Goal: Transaction & Acquisition: Purchase product/service

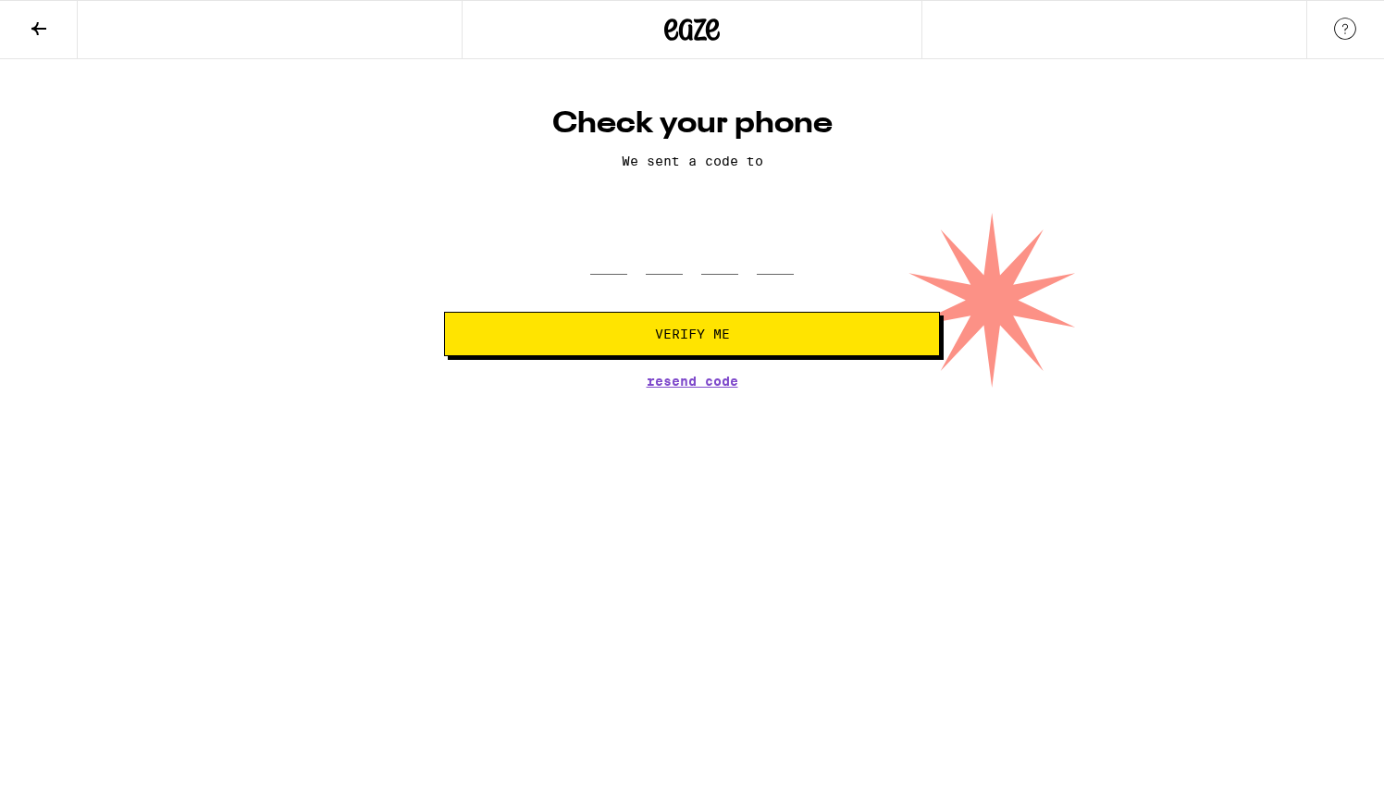
click at [670, 388] on span "Resend Code" at bounding box center [693, 381] width 92 height 13
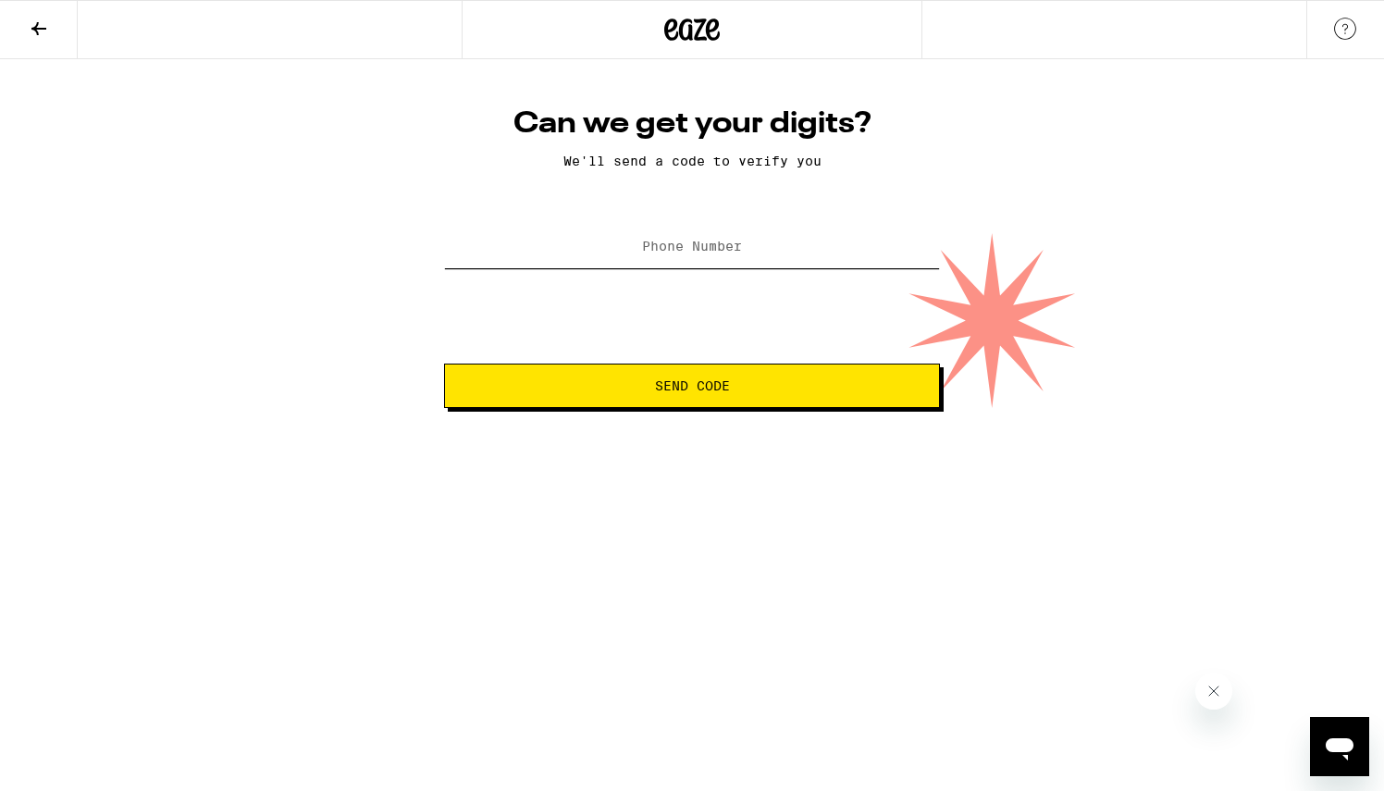
click at [675, 238] on input "Phone Number" at bounding box center [692, 248] width 496 height 42
type input "[PHONE_NUMBER]"
click at [738, 383] on span "Send Code" at bounding box center [692, 385] width 465 height 13
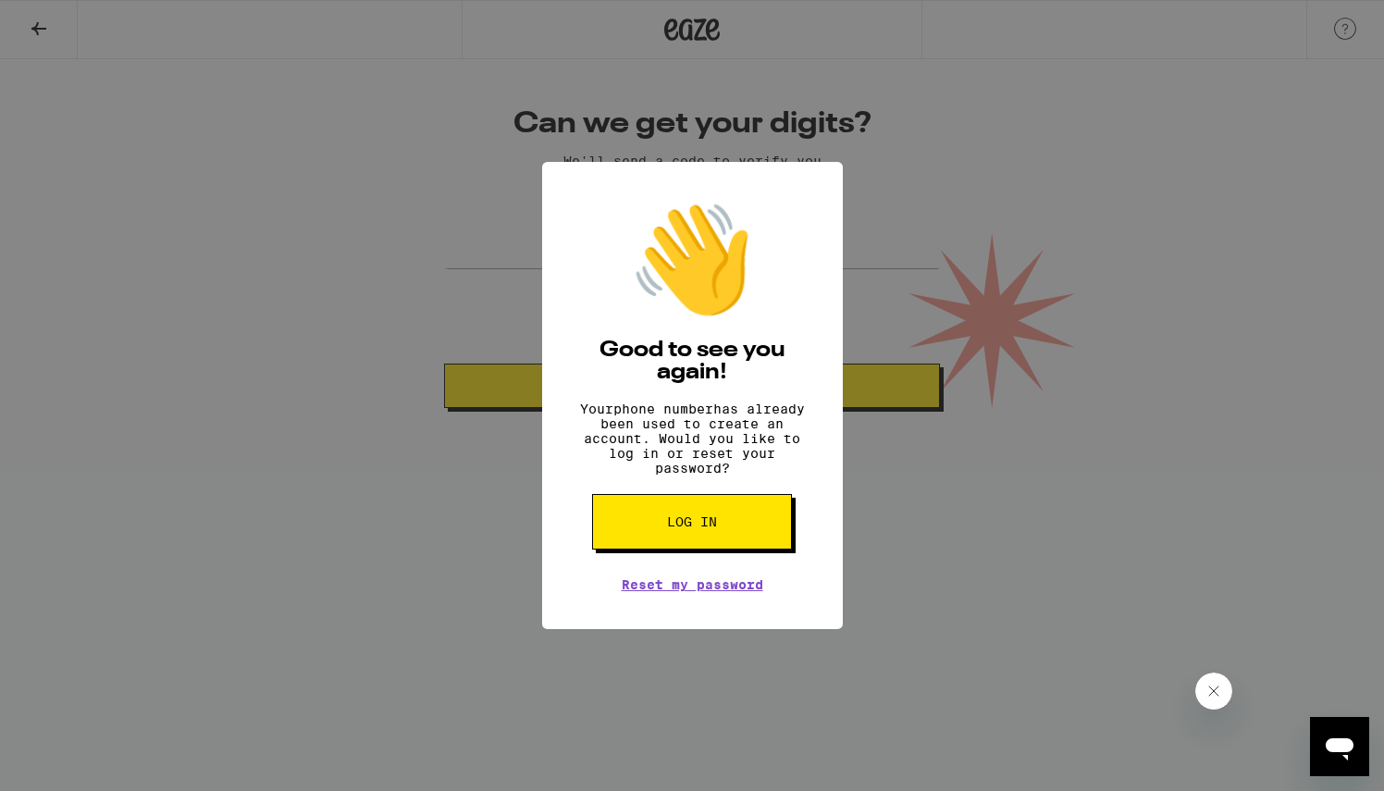
click at [664, 550] on button "Log in" at bounding box center [692, 522] width 200 height 56
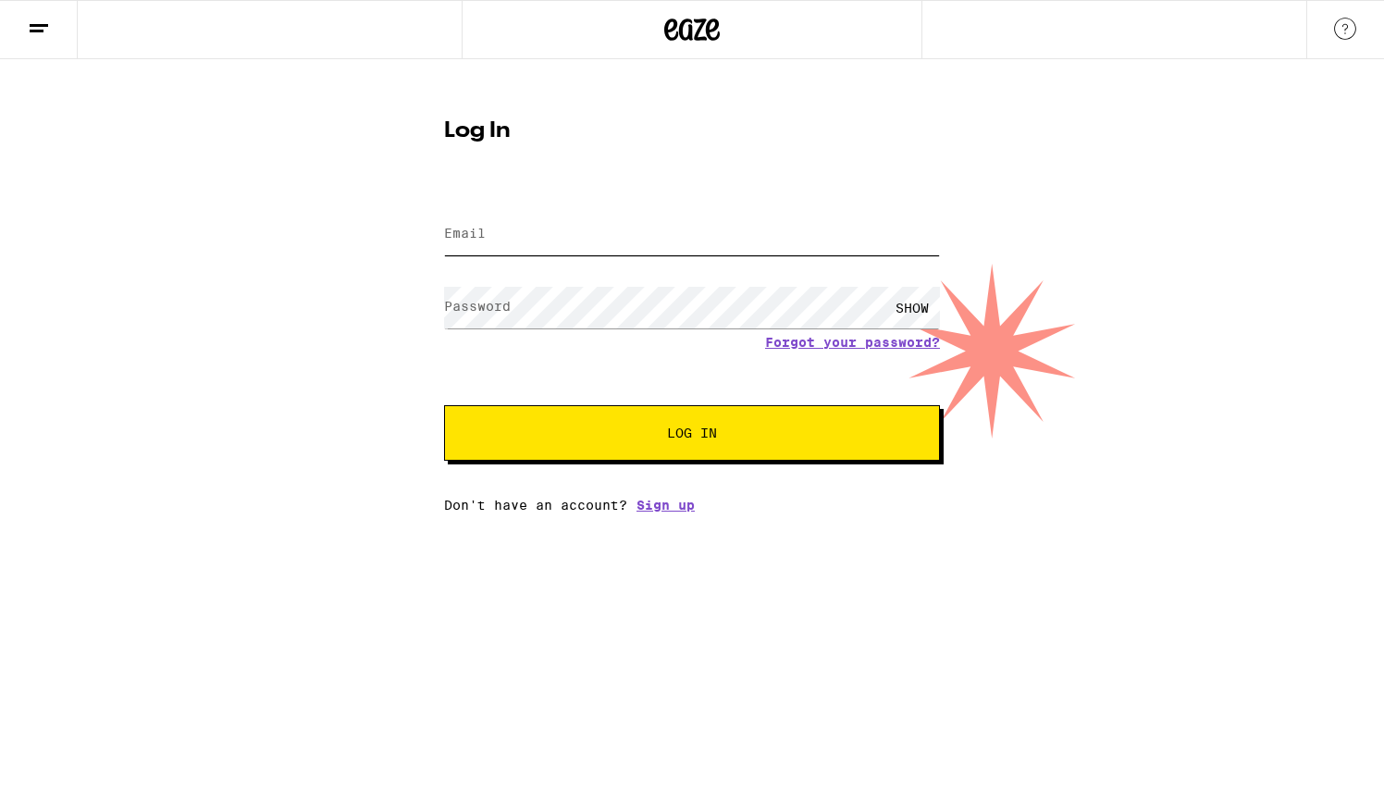
click at [539, 239] on input "Email" at bounding box center [692, 235] width 496 height 42
type input "d_travis@sbcglobal.net"
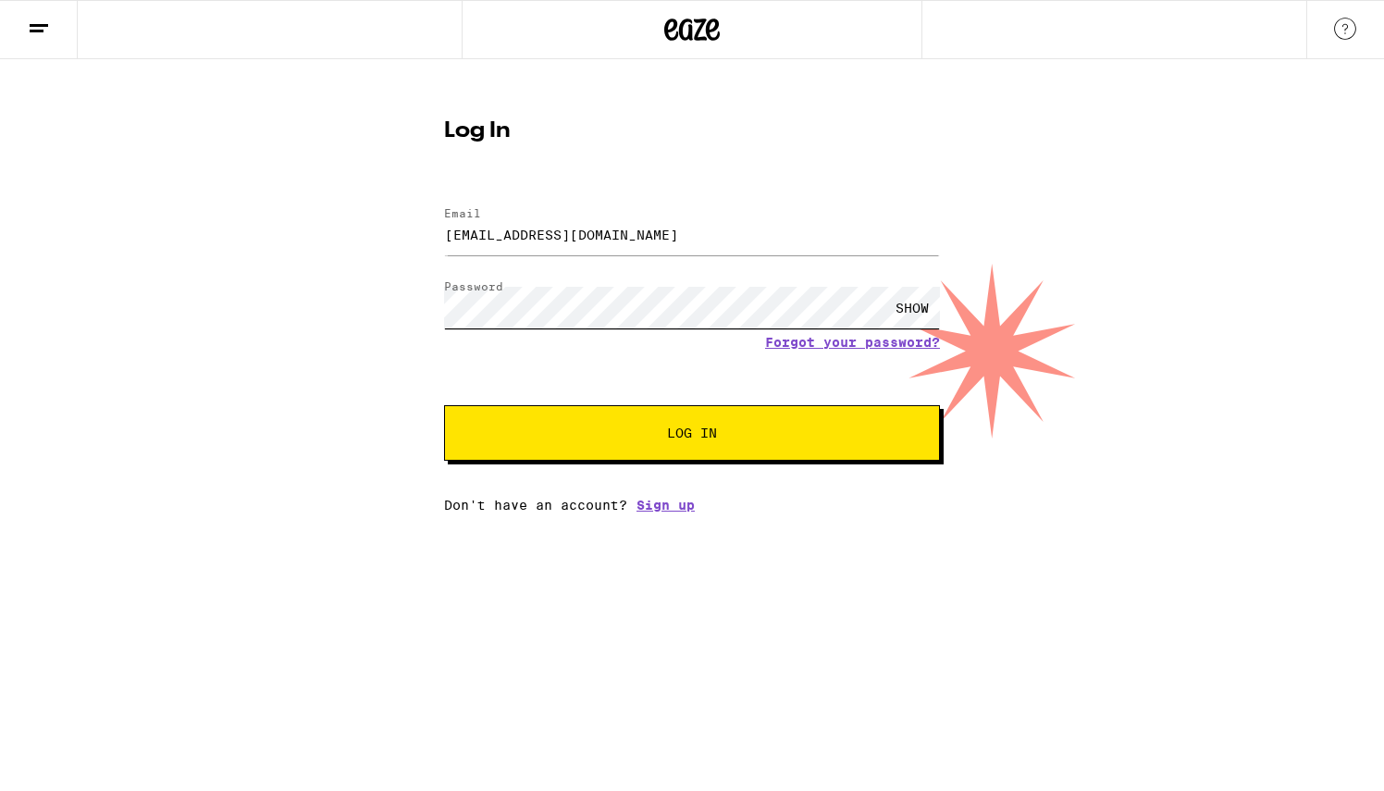
click at [444, 405] on button "Log In" at bounding box center [692, 433] width 496 height 56
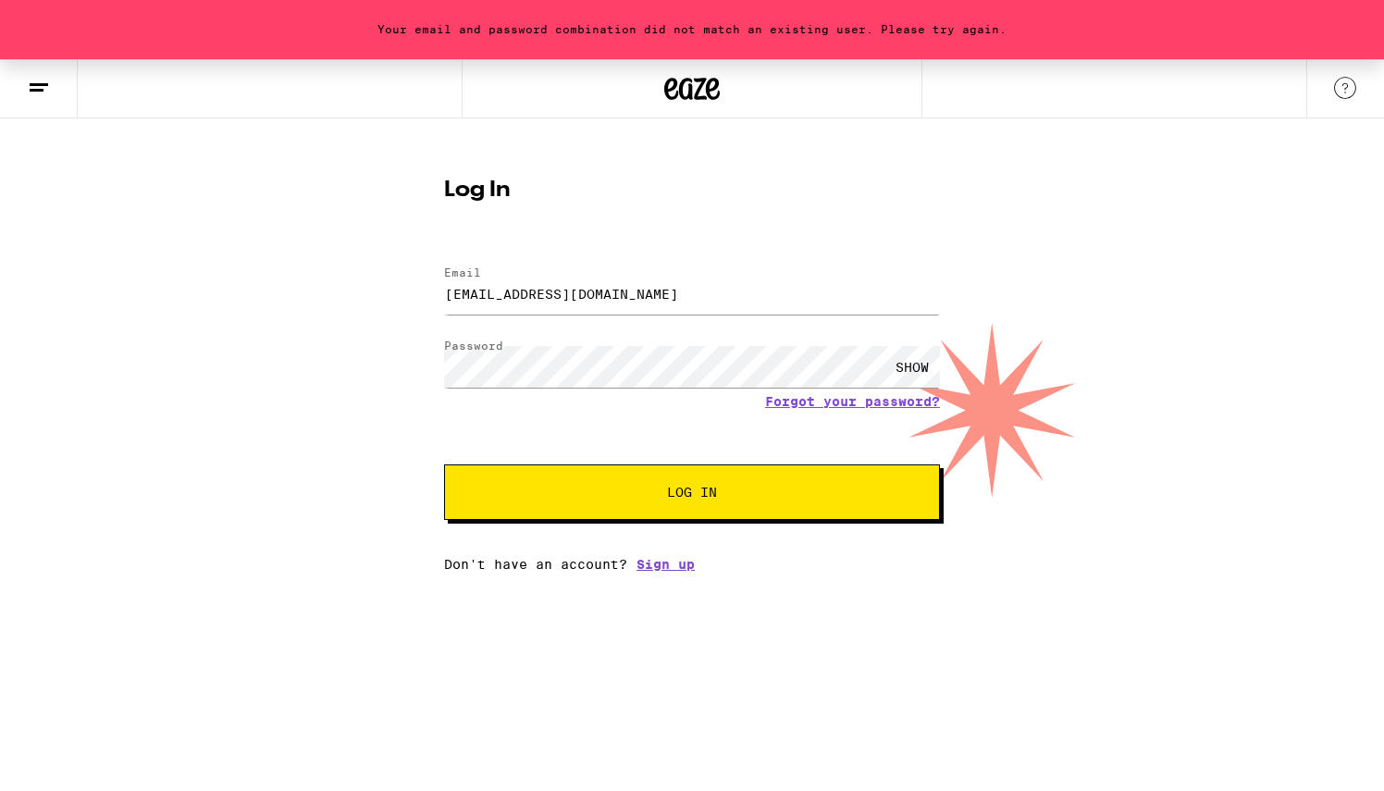
click at [916, 367] on div "SHOW" at bounding box center [913, 367] width 56 height 42
click at [547, 403] on div "Forgot your password?" at bounding box center [692, 401] width 496 height 15
click at [690, 498] on span "Log In" at bounding box center [692, 492] width 50 height 13
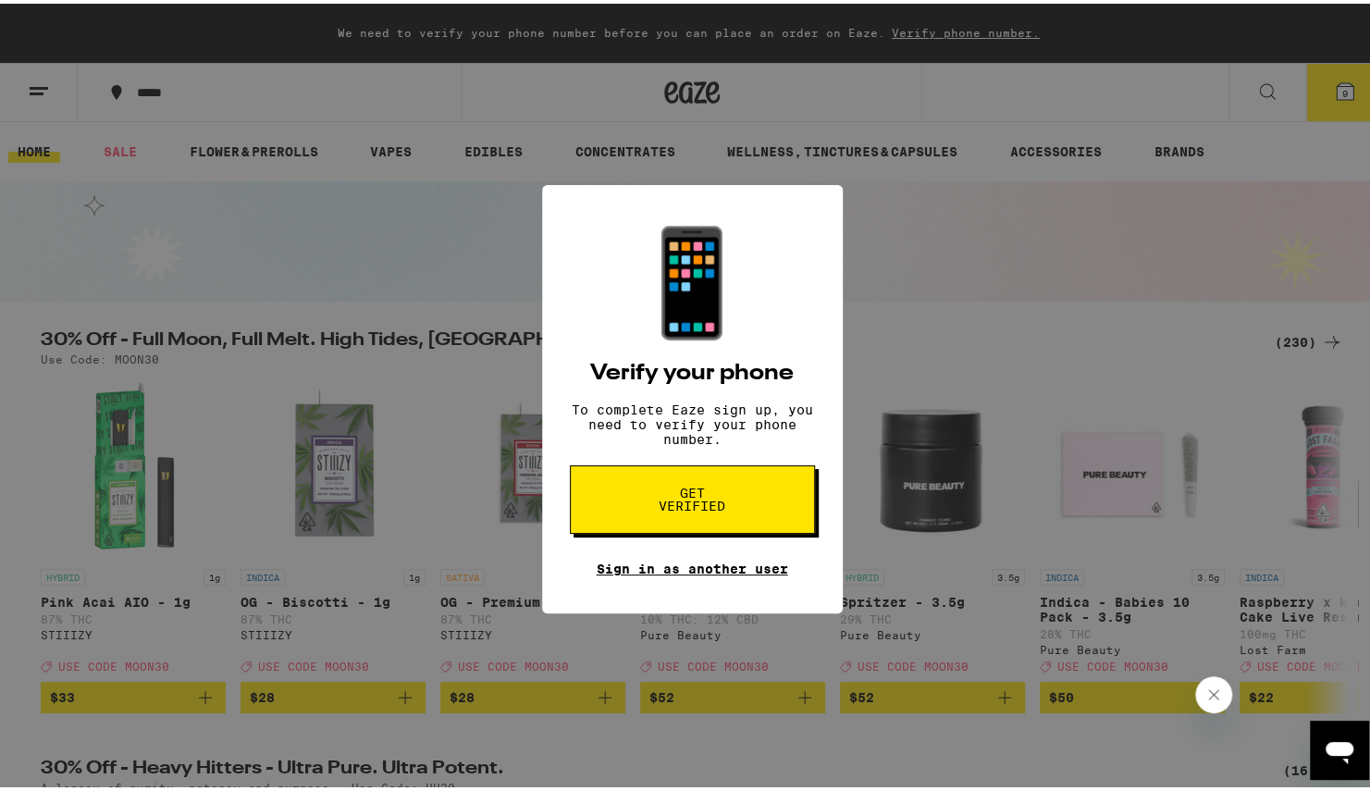
click at [694, 571] on link "Sign in as another user" at bounding box center [693, 565] width 192 height 15
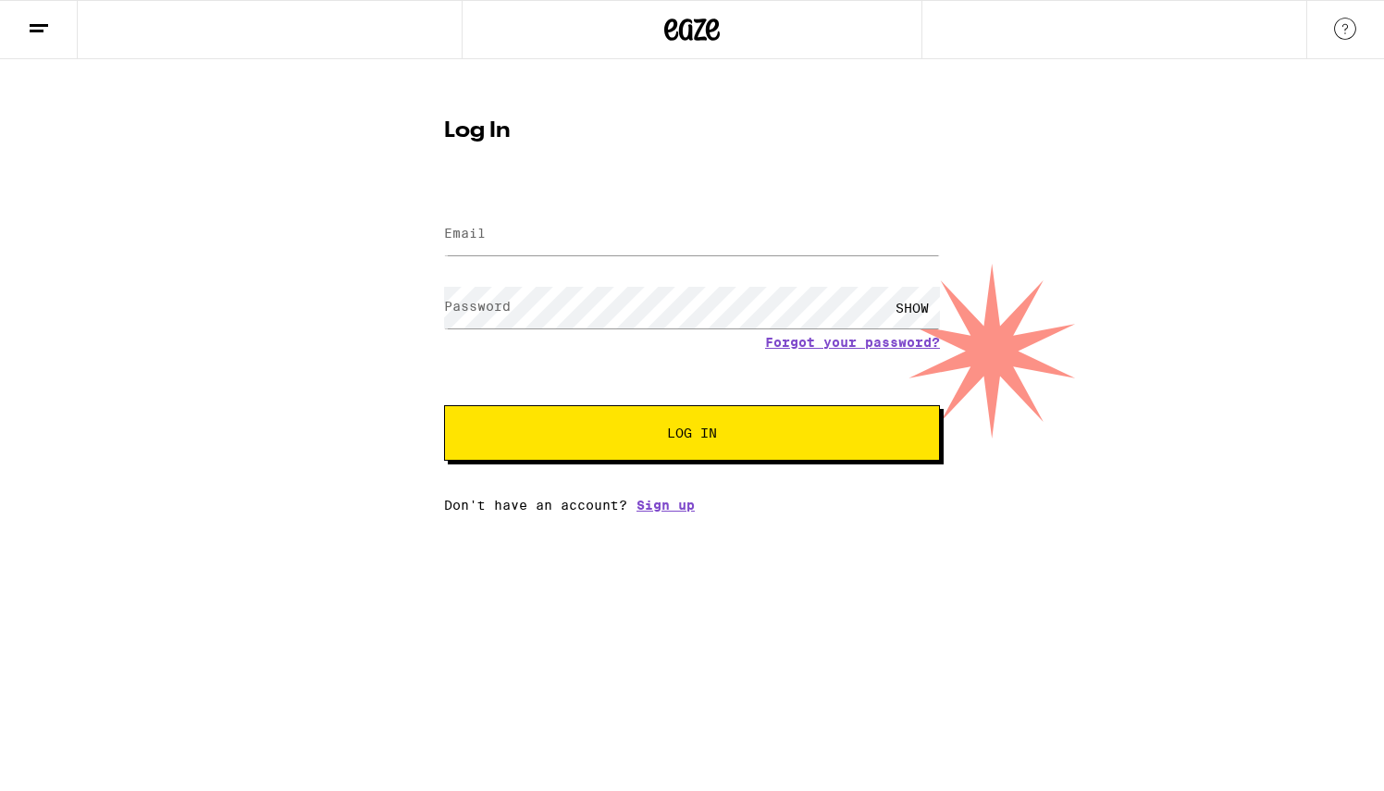
type input "[EMAIL_ADDRESS][PERSON_NAME][DOMAIN_NAME]"
click at [923, 315] on div "SHOW" at bounding box center [913, 308] width 56 height 42
click at [703, 436] on span "Log In" at bounding box center [692, 433] width 50 height 13
